Goal: Task Accomplishment & Management: Complete application form

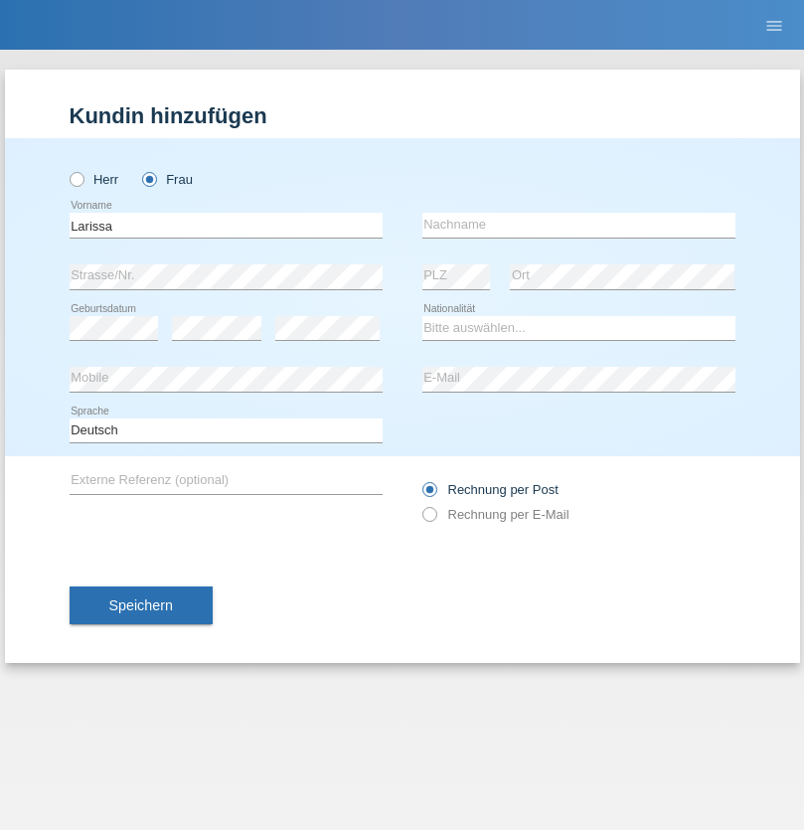
type input "Larissa"
click at [578, 225] on input "text" at bounding box center [578, 225] width 313 height 25
type input "Zymberi"
select select "CH"
select select "en"
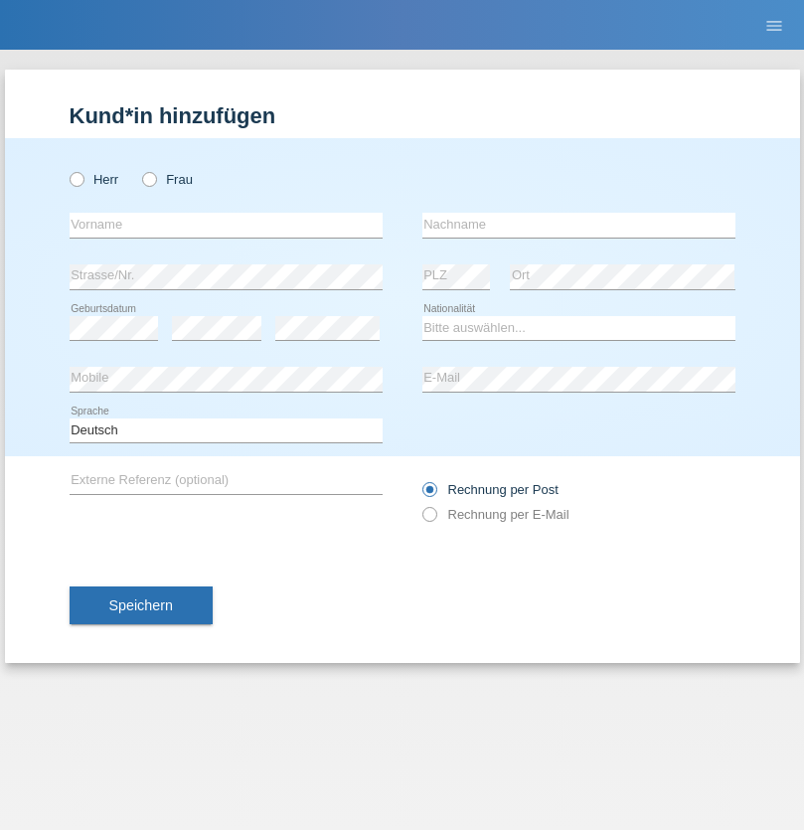
radio input "true"
click at [226, 225] on input "text" at bounding box center [226, 225] width 313 height 25
type input "Amjad"
click at [578, 225] on input "text" at bounding box center [578, 225] width 313 height 25
type input "Noori"
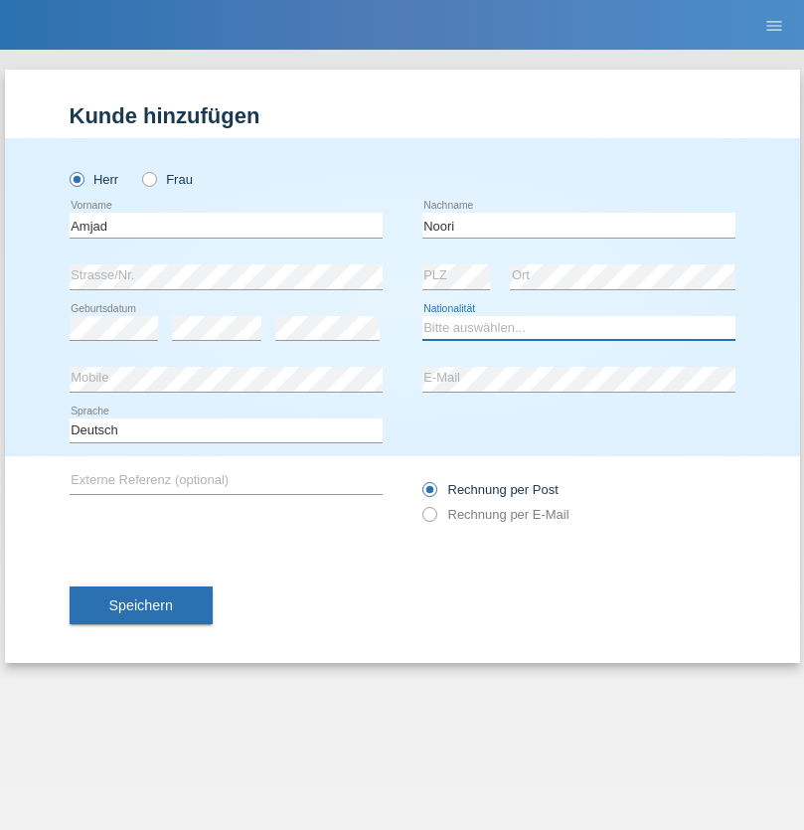
select select "AF"
select select "C"
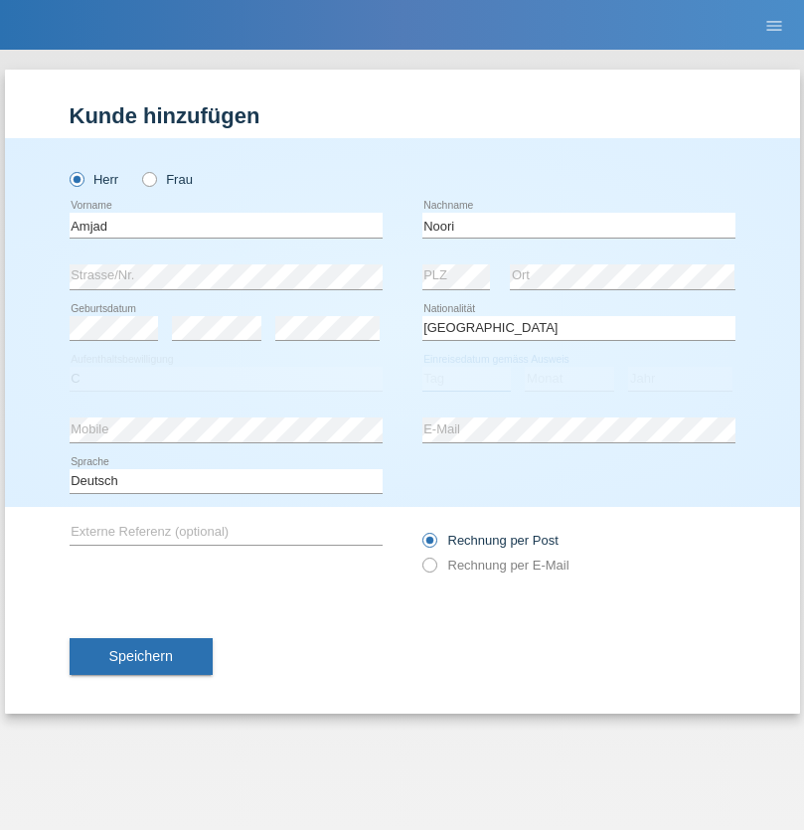
select select "01"
select select "2006"
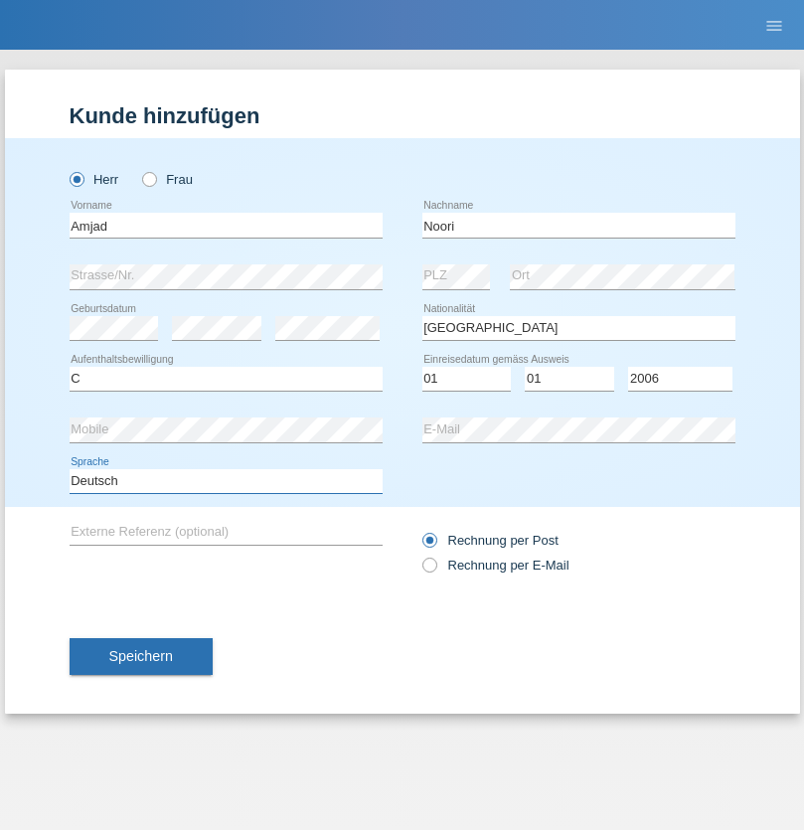
select select "en"
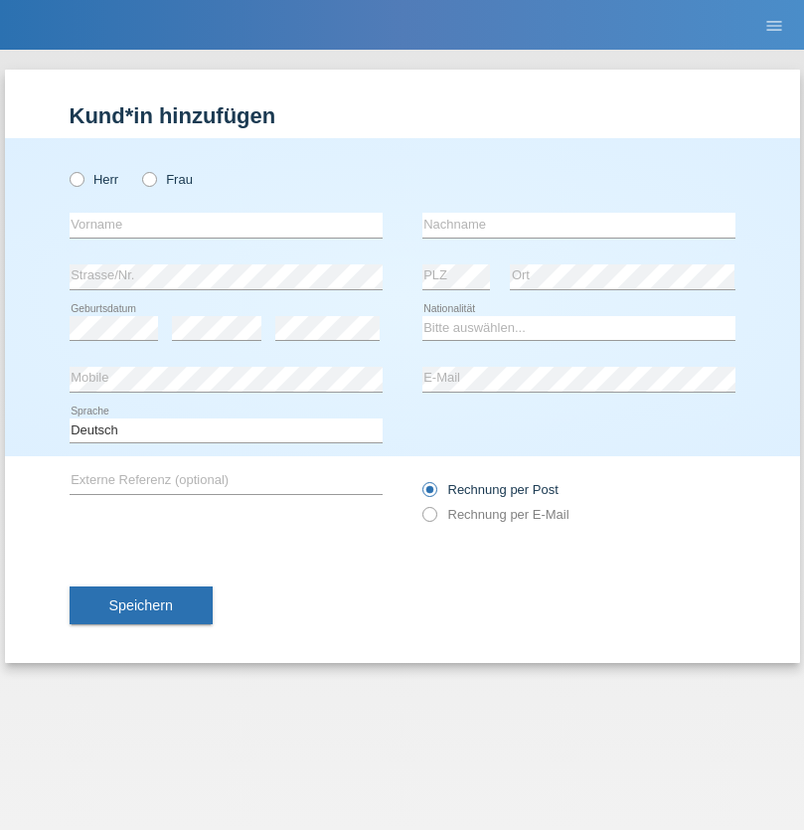
radio input "true"
click at [226, 225] on input "text" at bounding box center [226, 225] width 313 height 25
type input "[PERSON_NAME]"
click at [578, 225] on input "text" at bounding box center [578, 225] width 313 height 25
type input "Frei"
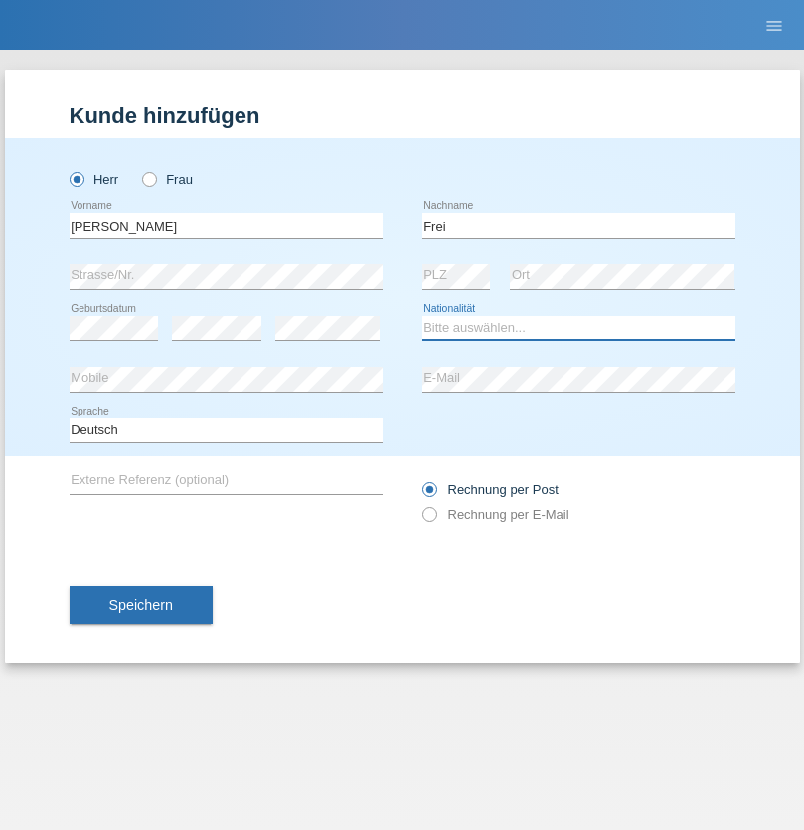
select select "CH"
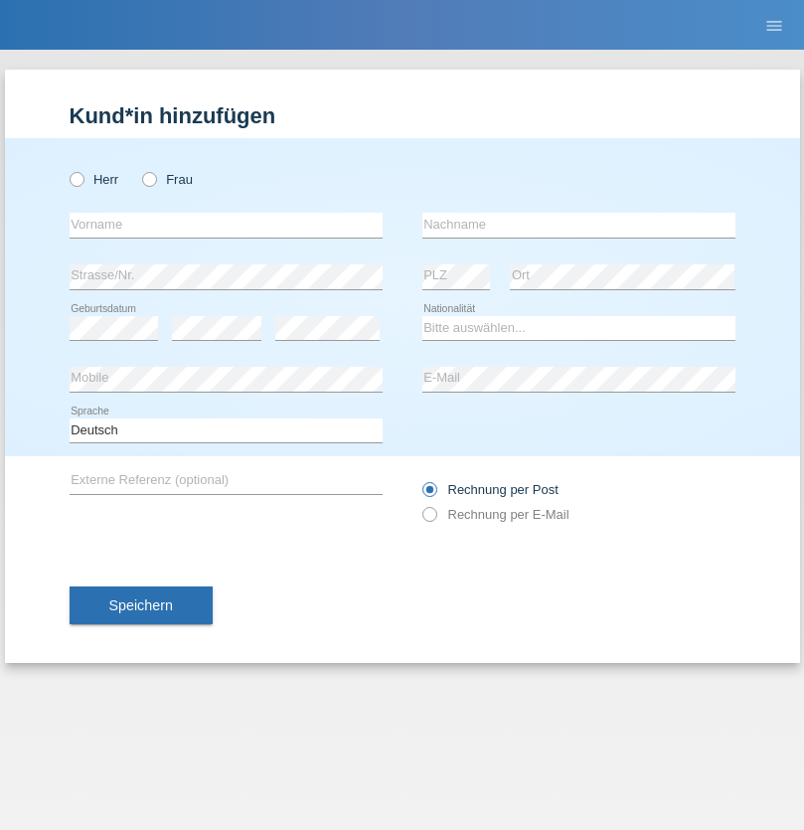
radio input "true"
click at [226, 225] on input "text" at bounding box center [226, 225] width 313 height 25
type input "agnertina"
click at [578, 225] on input "text" at bounding box center [578, 225] width 313 height 25
type input "noshaj"
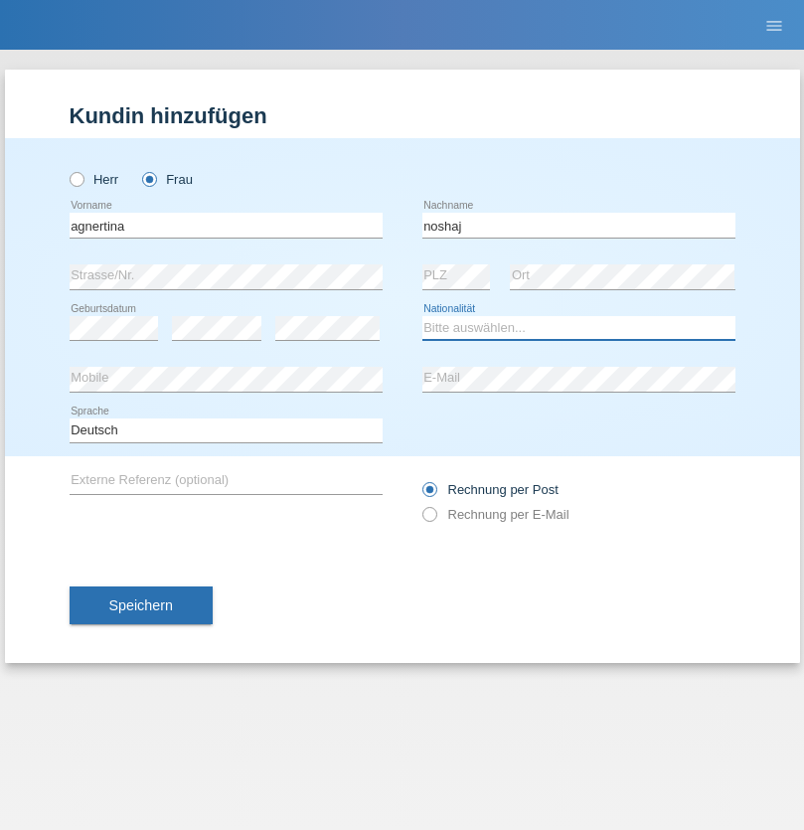
select select "NL"
select select "C"
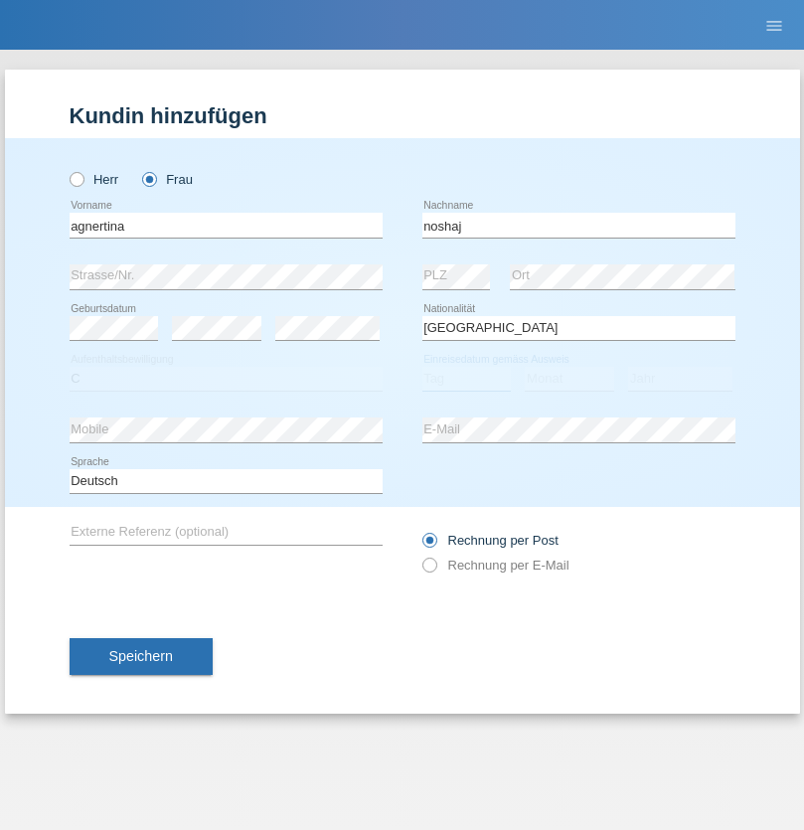
select select "01"
select select "08"
select select "2021"
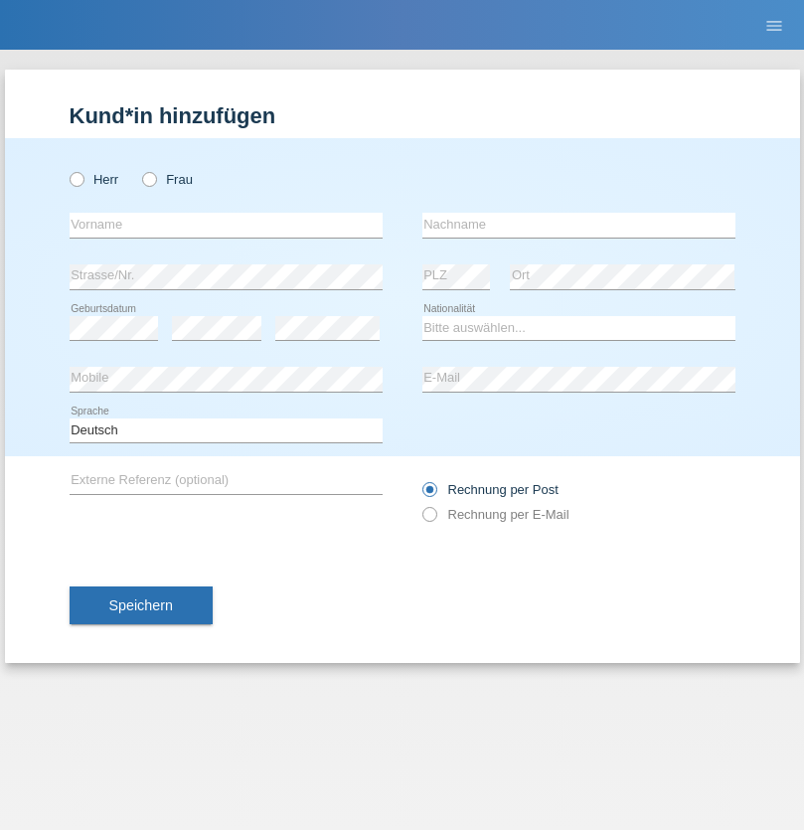
radio input "true"
click at [226, 225] on input "text" at bounding box center [226, 225] width 313 height 25
type input "bajram"
click at [578, 225] on input "text" at bounding box center [578, 225] width 313 height 25
type input "malluta"
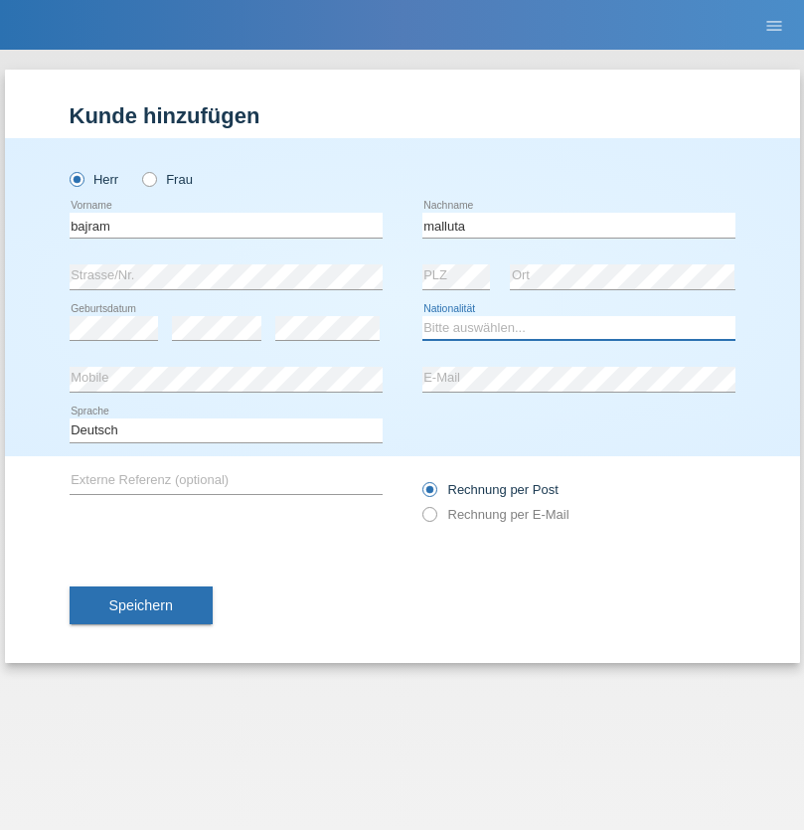
select select "CH"
radio input "true"
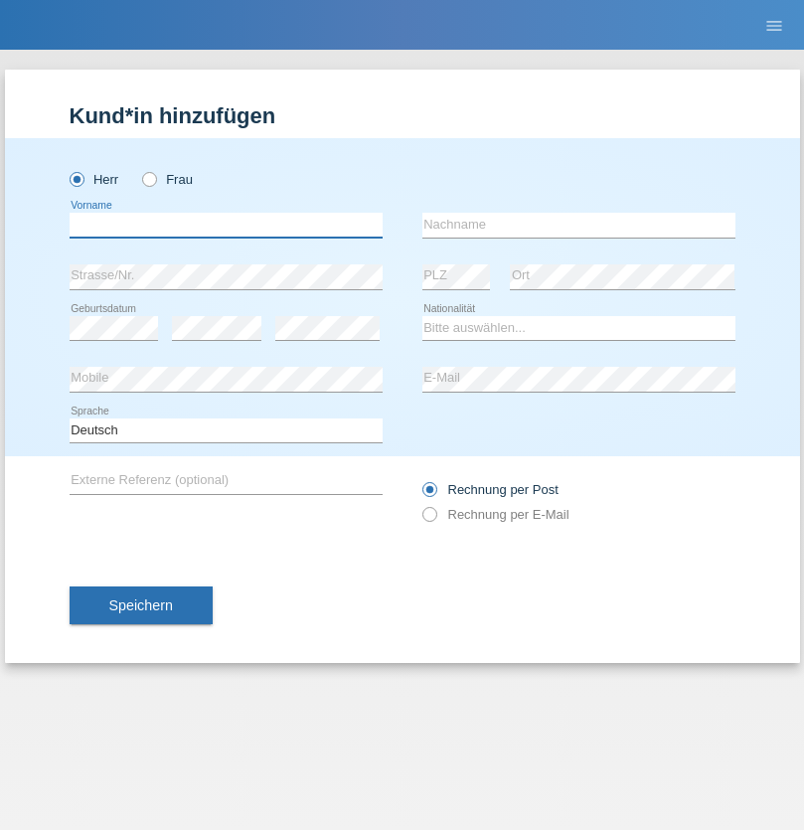
click at [226, 225] on input "text" at bounding box center [226, 225] width 313 height 25
type input "firat"
click at [578, 225] on input "text" at bounding box center [578, 225] width 313 height 25
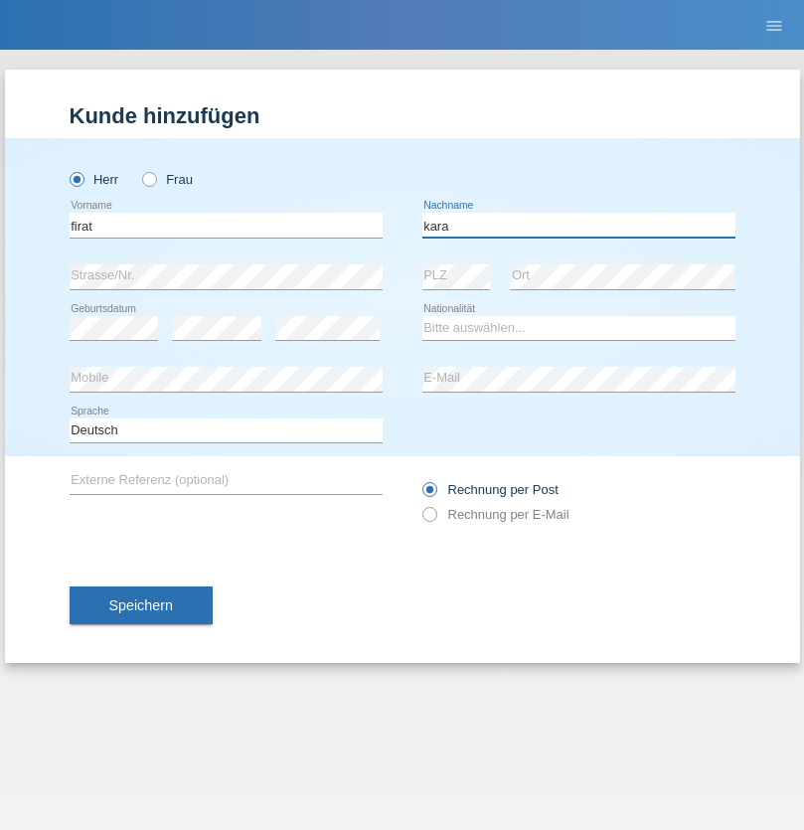
type input "kara"
select select "CH"
radio input "true"
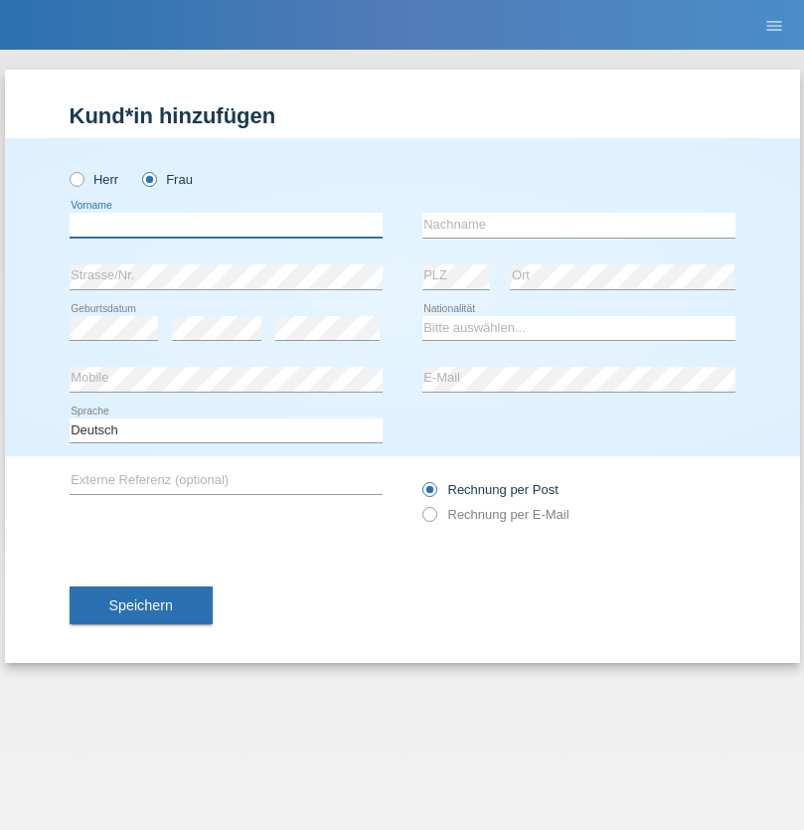
click at [226, 225] on input "text" at bounding box center [226, 225] width 313 height 25
type input "Dagmar"
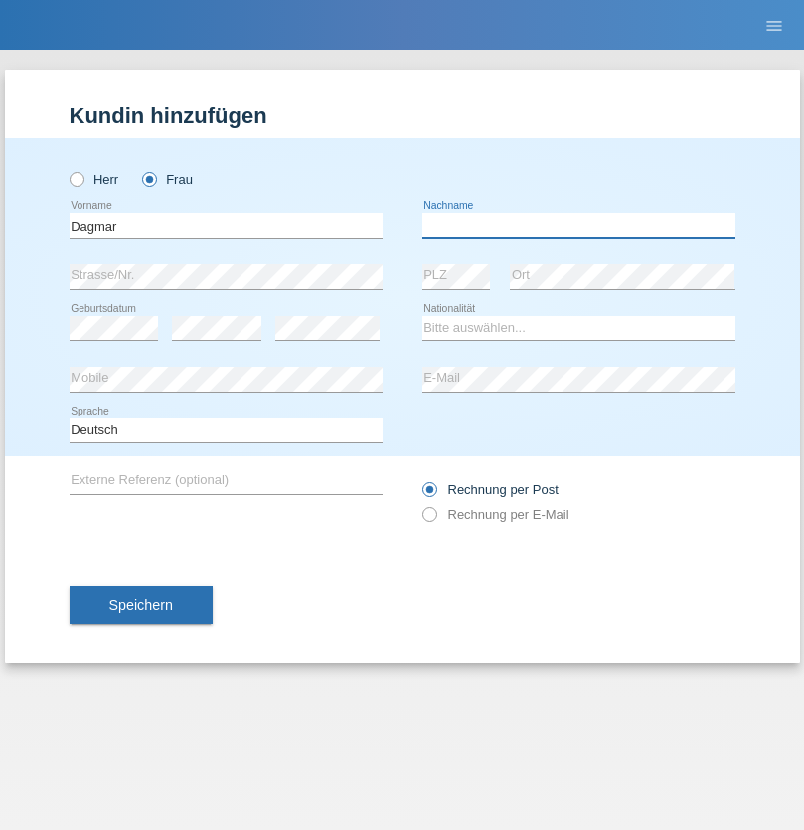
click at [578, 225] on input "text" at bounding box center [578, 225] width 313 height 25
type input "Reusser"
select select "CH"
radio input "true"
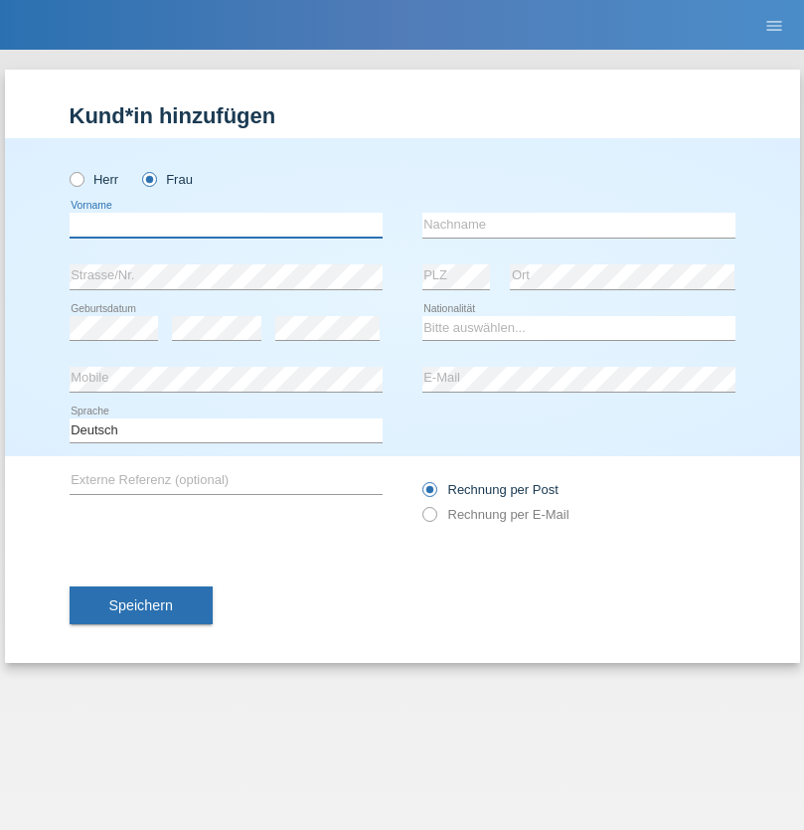
click at [226, 225] on input "text" at bounding box center [226, 225] width 313 height 25
type input "Dunja"
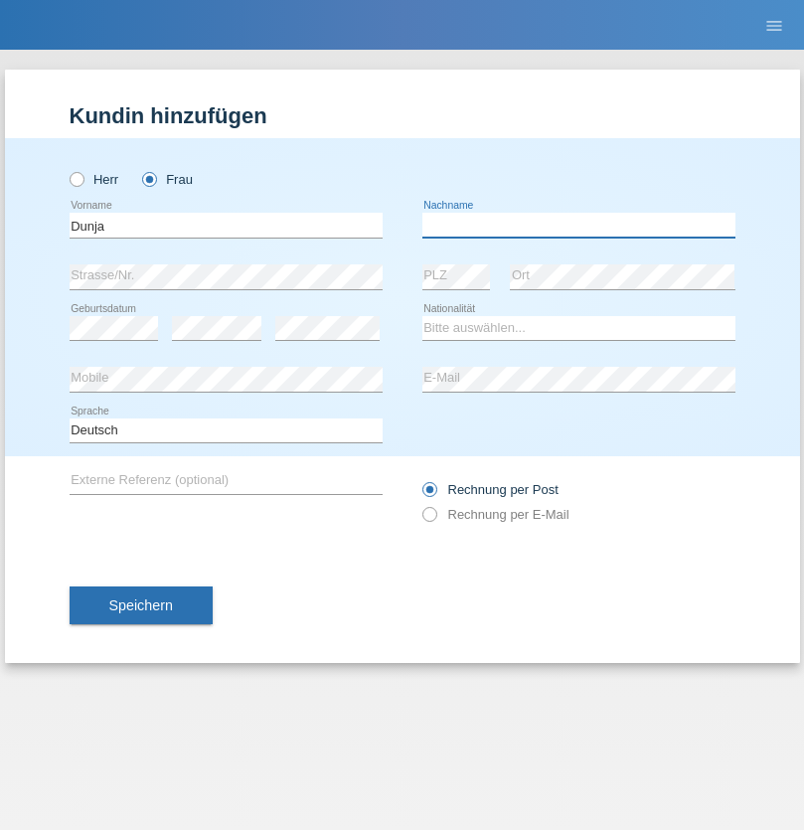
click at [578, 225] on input "text" at bounding box center [578, 225] width 313 height 25
type input "[PERSON_NAME]"
select select "HR"
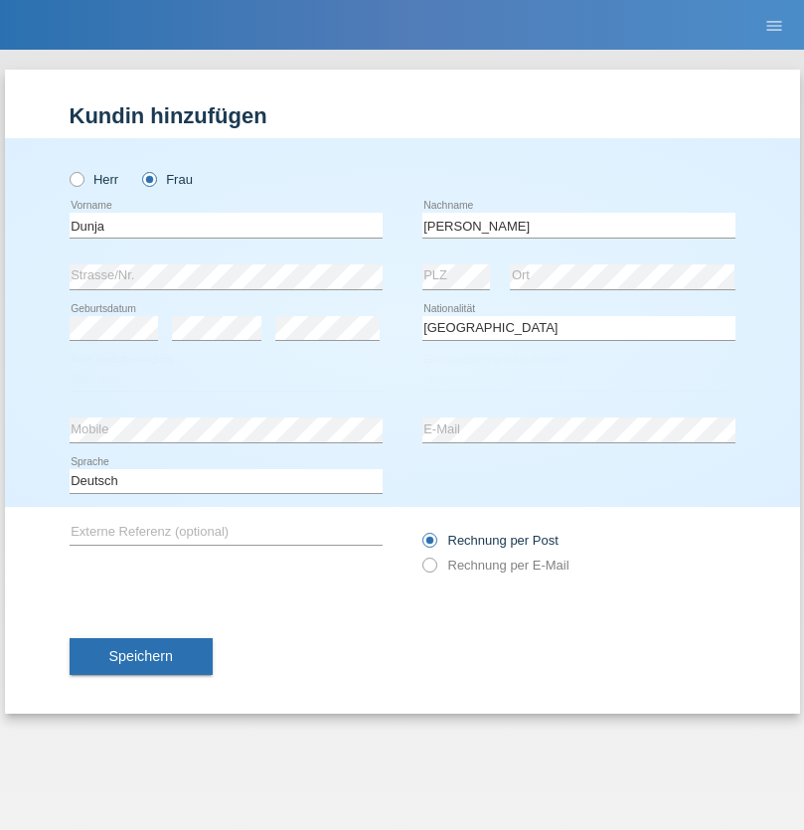
select select "C"
select select "03"
select select "09"
select select "2021"
